Goal: Task Accomplishment & Management: Manage account settings

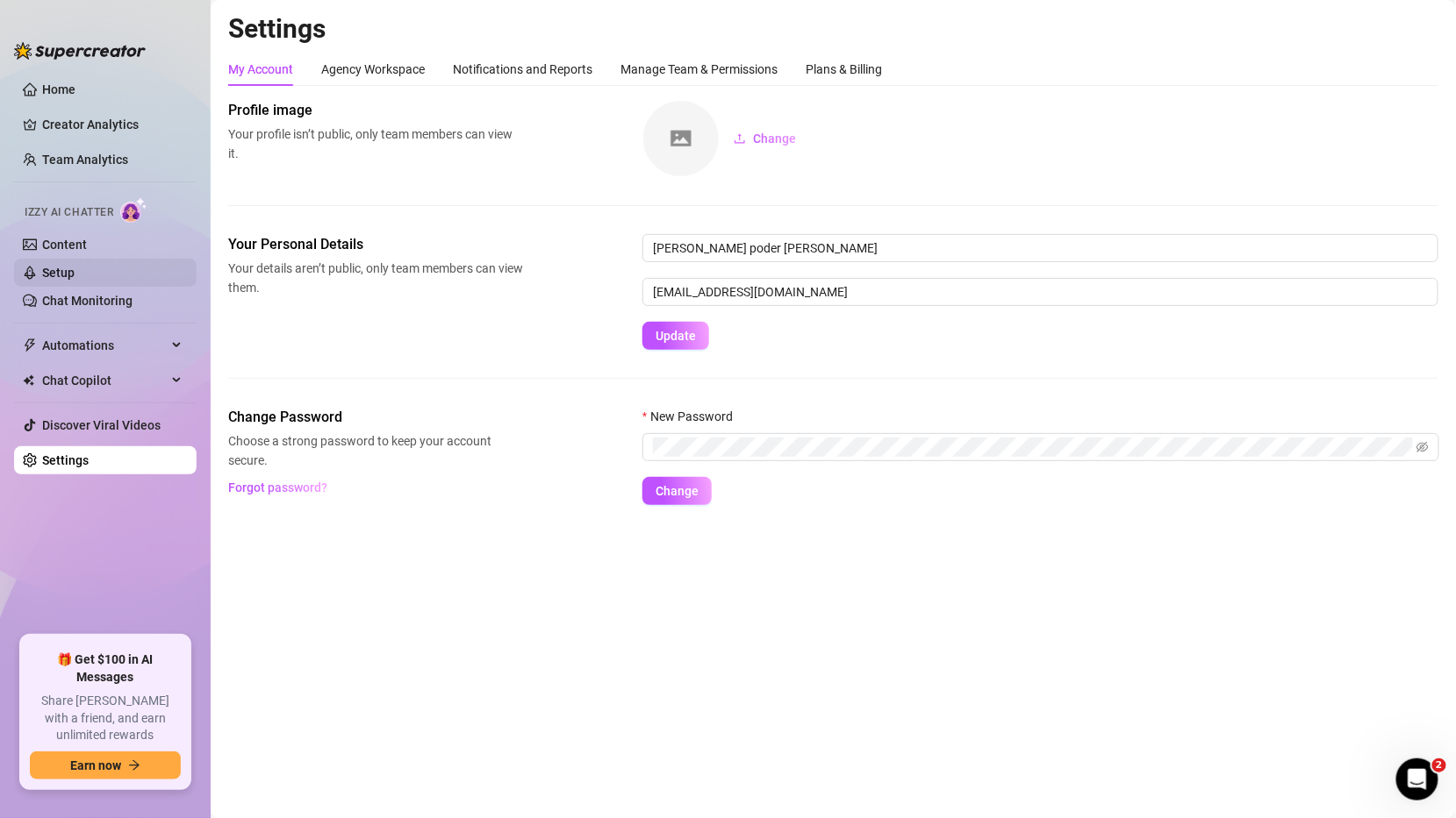
click at [75, 269] on link "Setup" at bounding box center [59, 272] width 32 height 14
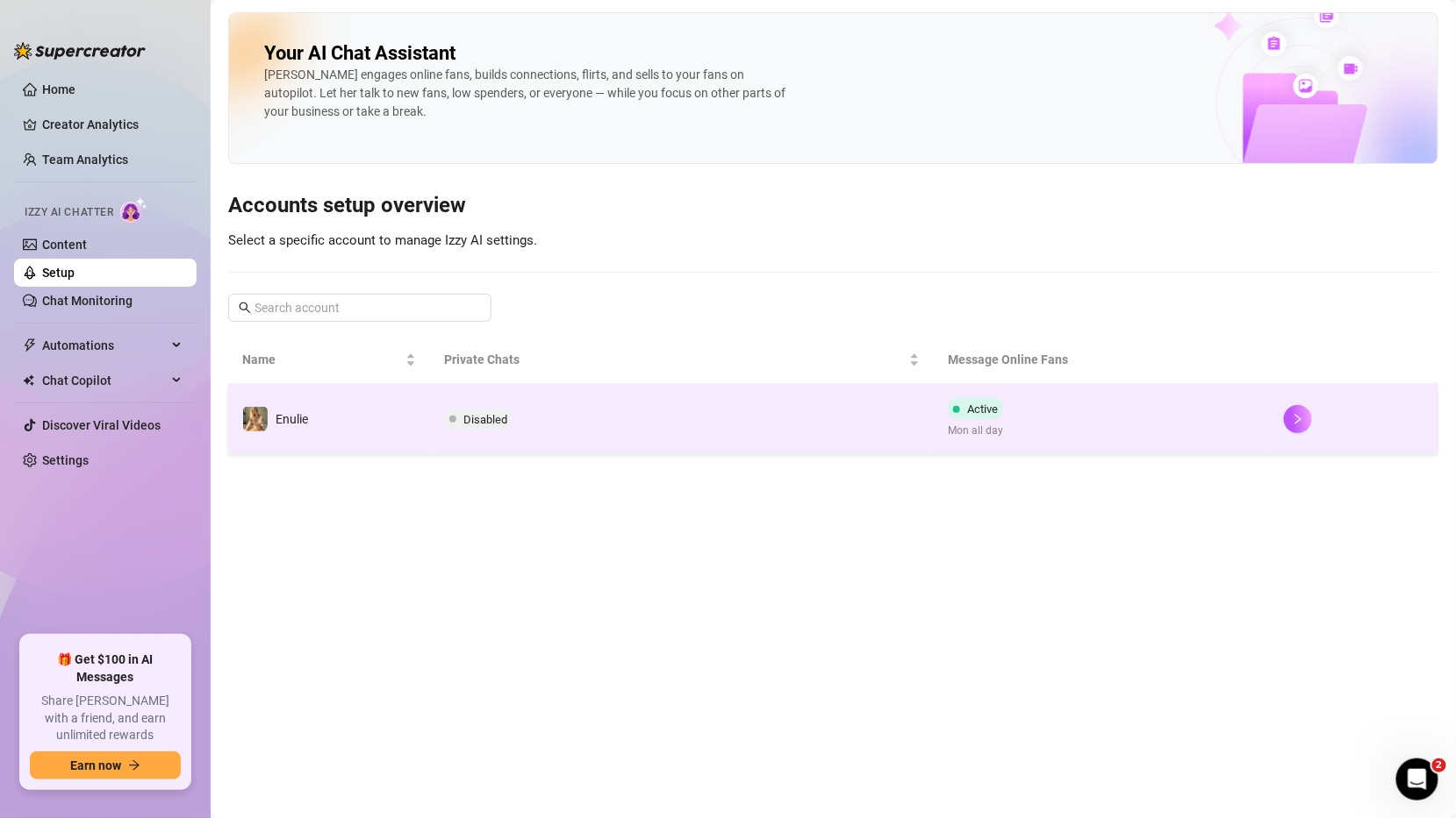
click at [553, 432] on td "Disabled" at bounding box center [681, 419] width 504 height 70
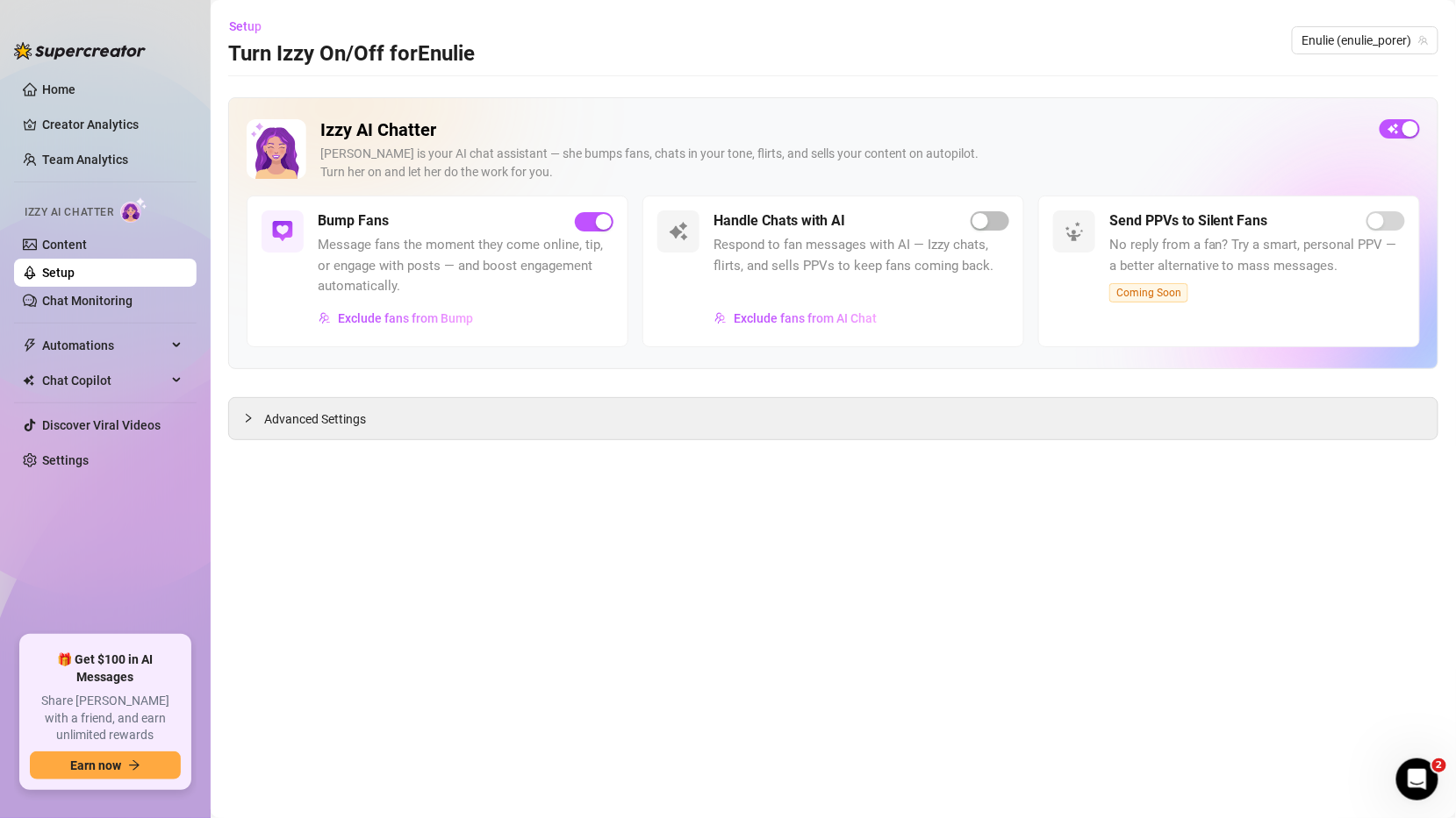
click at [279, 347] on div "Bump Fans Message fans the moment they come online, tip, or engage with posts —…" at bounding box center [437, 271] width 381 height 151
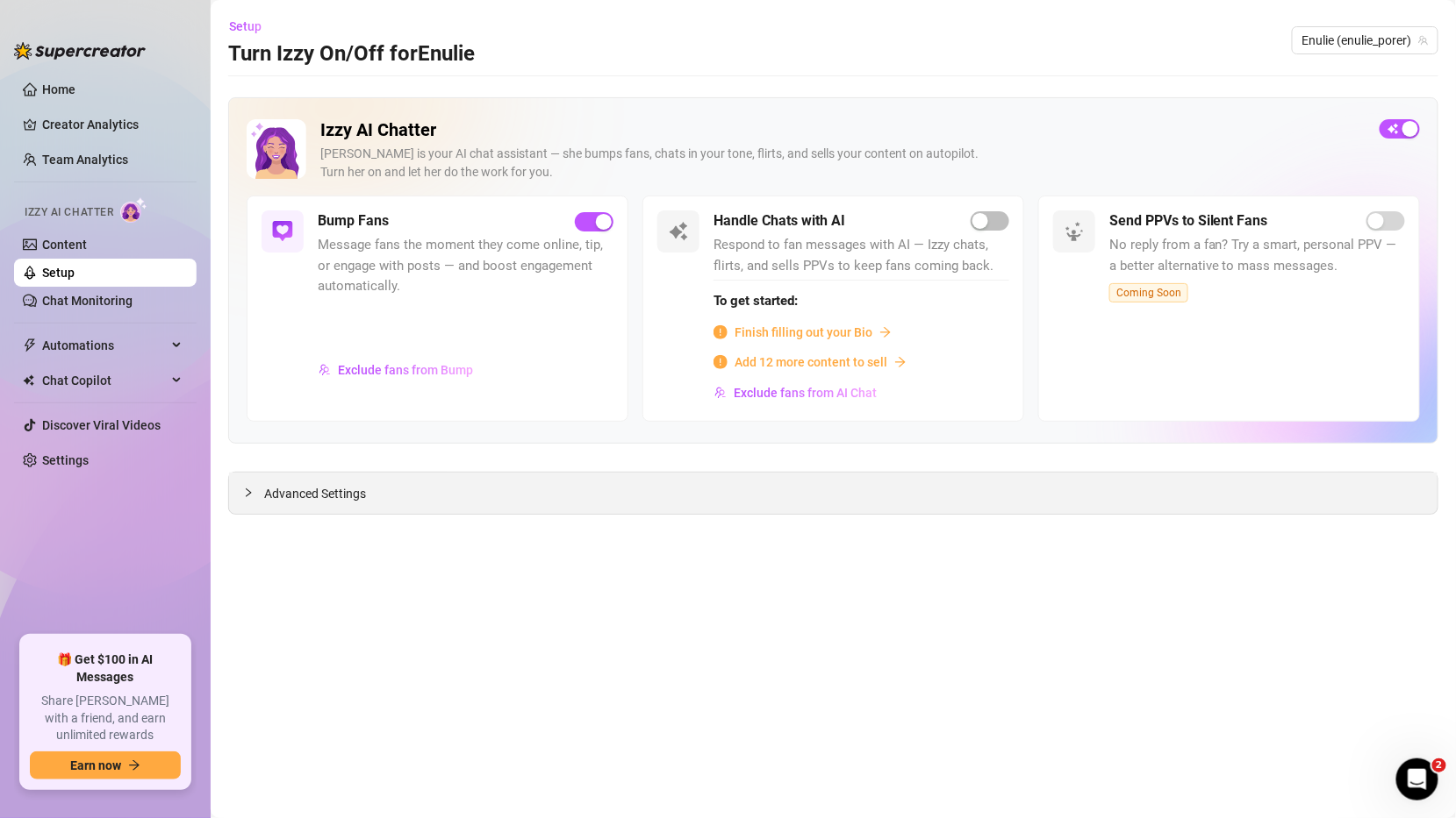
click at [247, 503] on div "Advanced Settings" at bounding box center [833, 494] width 1208 height 42
click at [259, 496] on div at bounding box center [254, 493] width 21 height 19
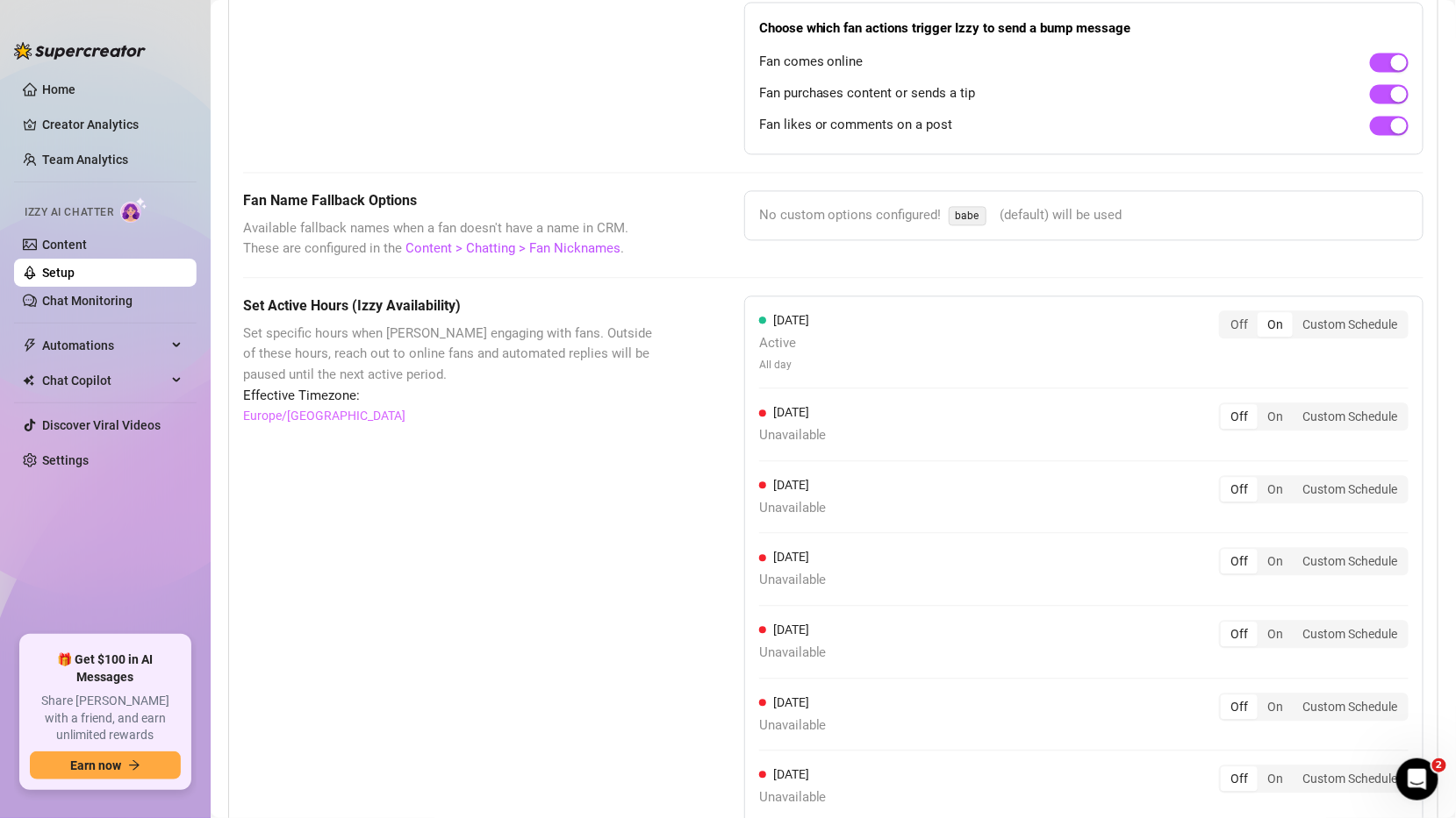
scroll to position [1306, 0]
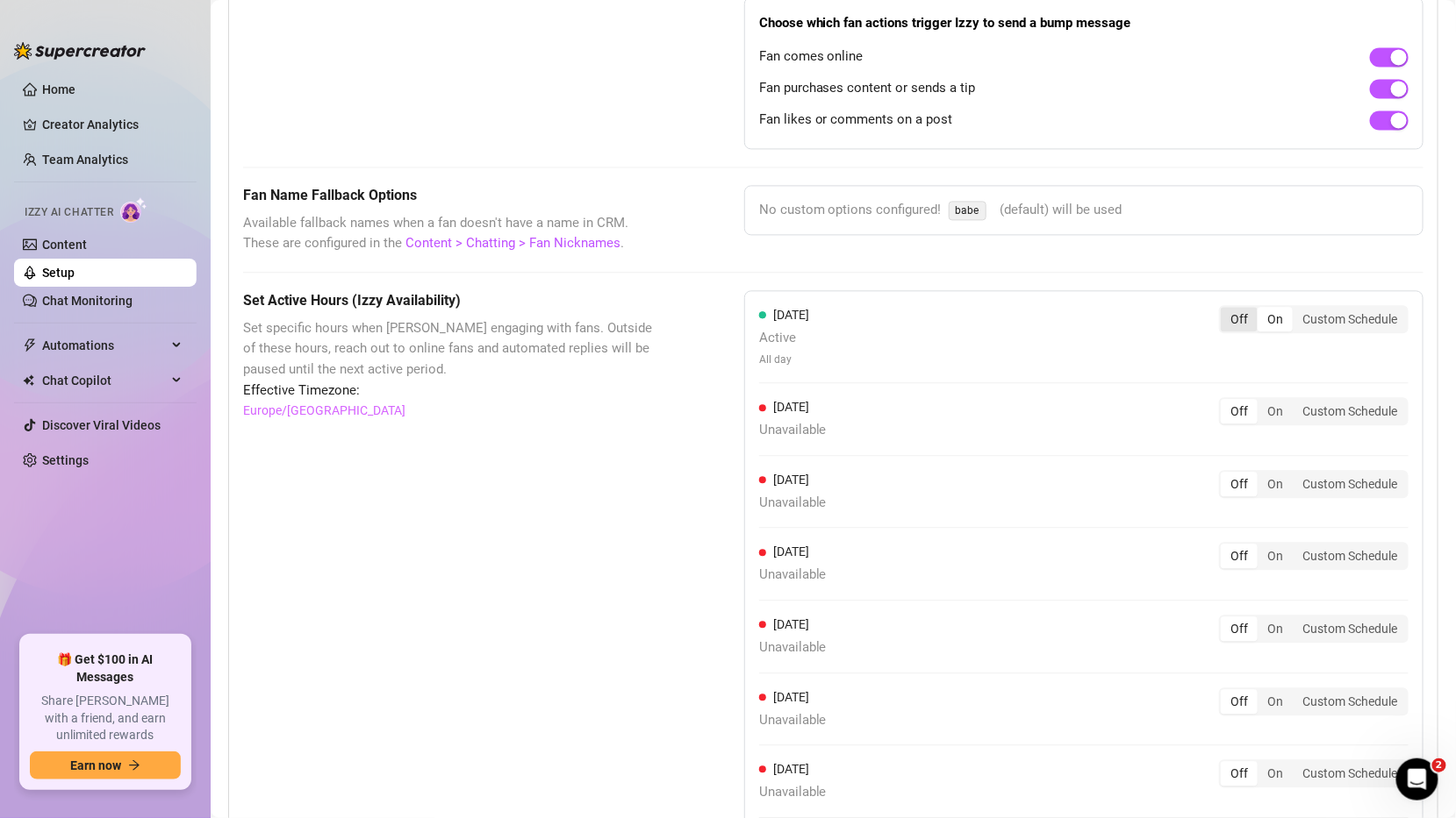
click at [1236, 308] on div "Off" at bounding box center [1238, 320] width 37 height 25
click at [1225, 309] on input "Off" at bounding box center [1225, 309] width 0 height 0
